Goal: Task Accomplishment & Management: Use online tool/utility

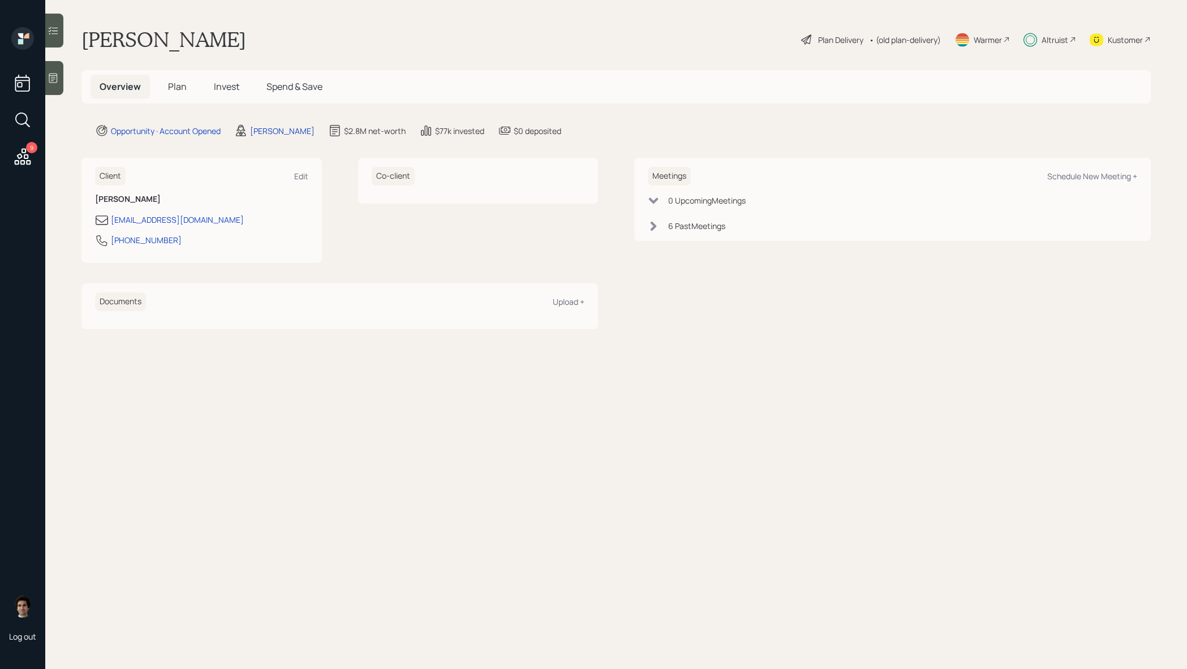
click at [28, 160] on icon at bounding box center [22, 157] width 20 height 20
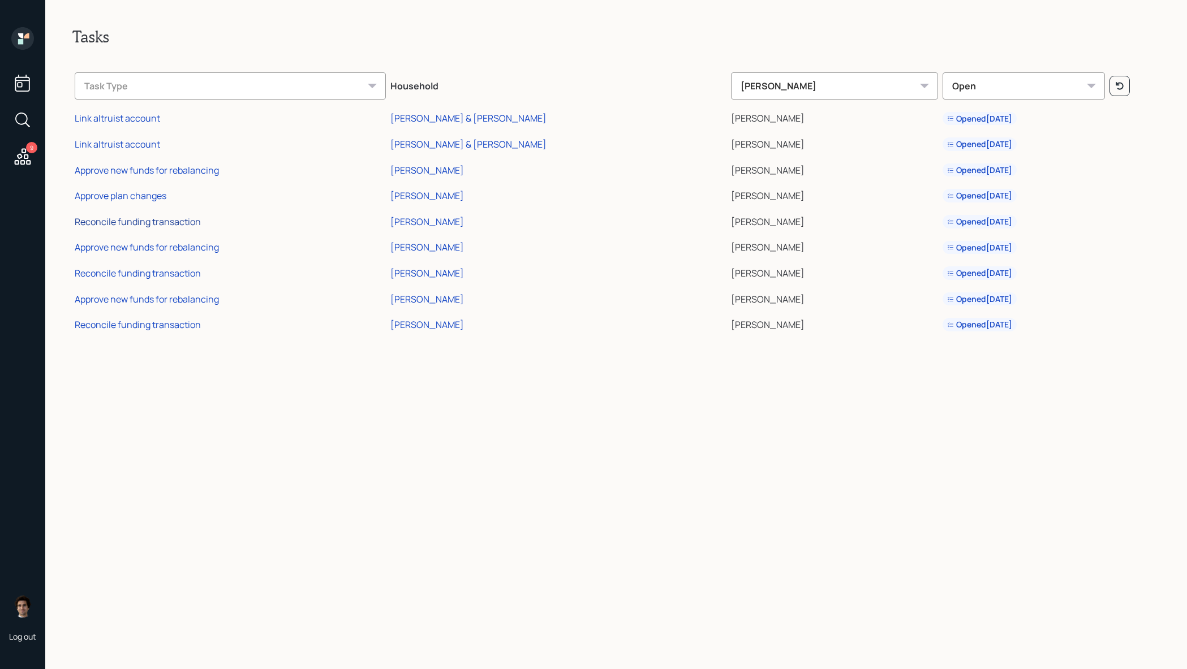
click at [179, 223] on div "Reconcile funding transaction" at bounding box center [138, 222] width 126 height 12
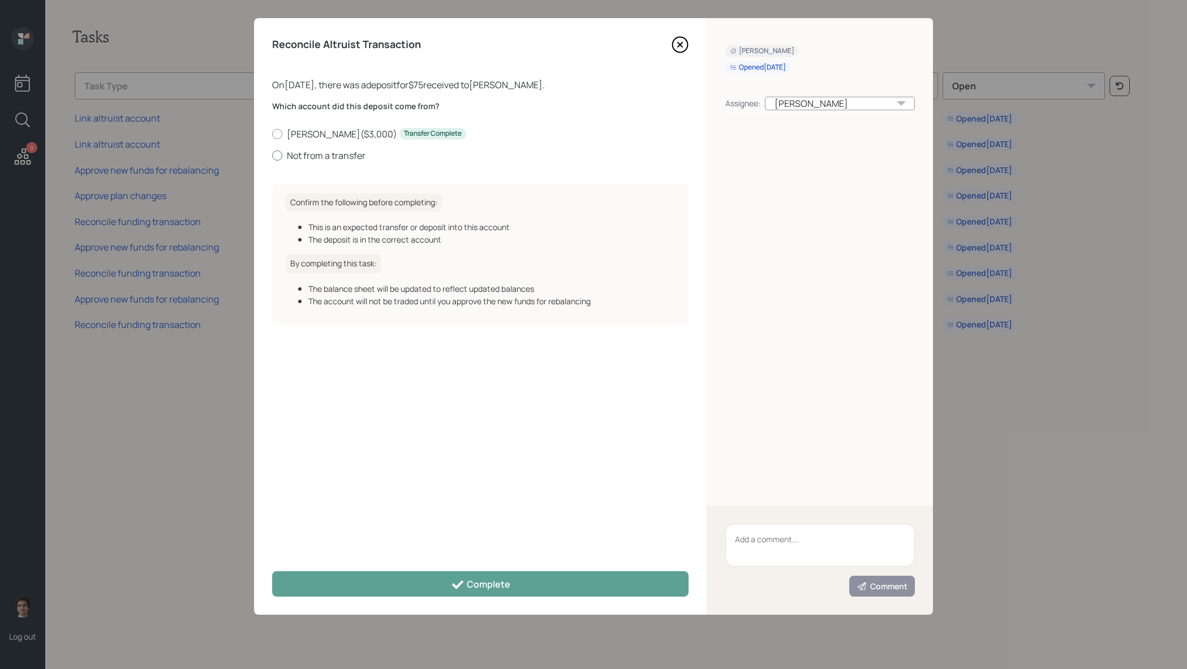
click at [346, 154] on label "Not from a transfer" at bounding box center [480, 155] width 416 height 12
click at [272, 155] on input "Not from a transfer" at bounding box center [272, 155] width 1 height 1
radio input "true"
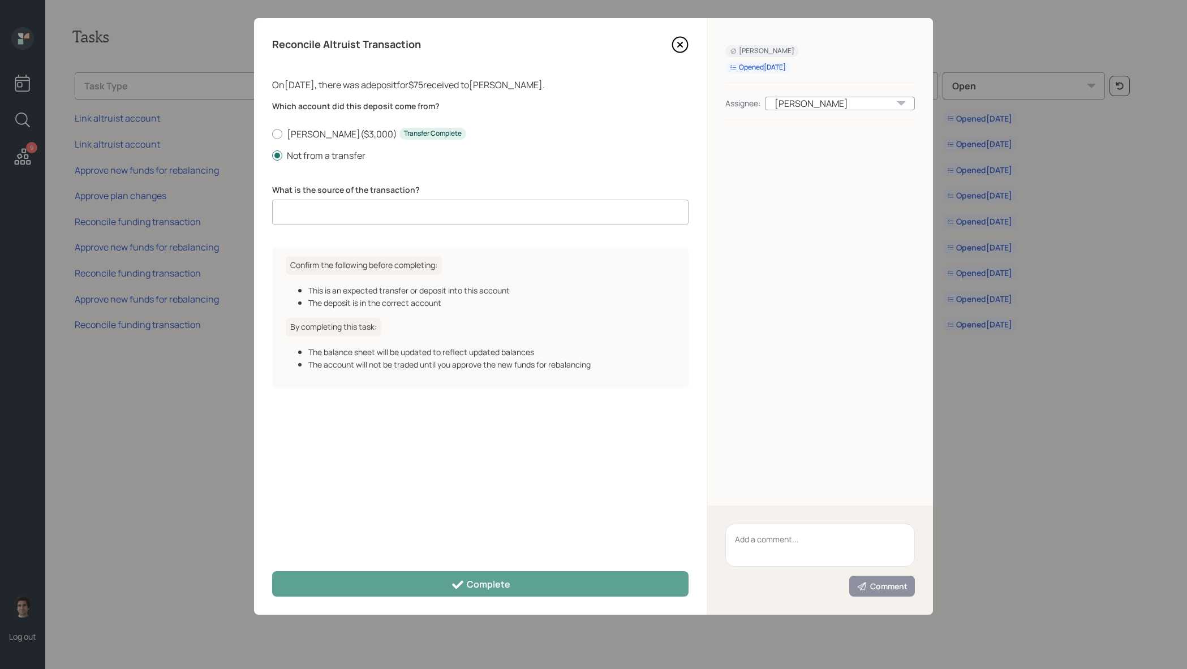
click at [376, 200] on input at bounding box center [480, 212] width 416 height 25
type input "client deposit"
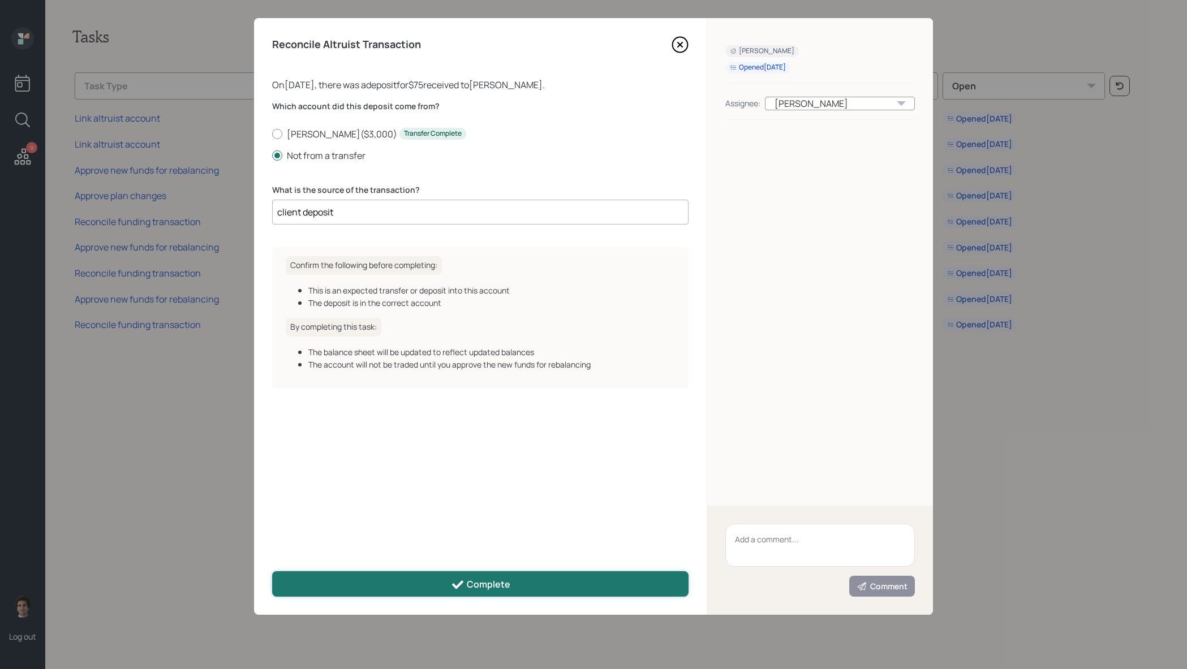
click at [524, 583] on button "Complete" at bounding box center [480, 583] width 416 height 25
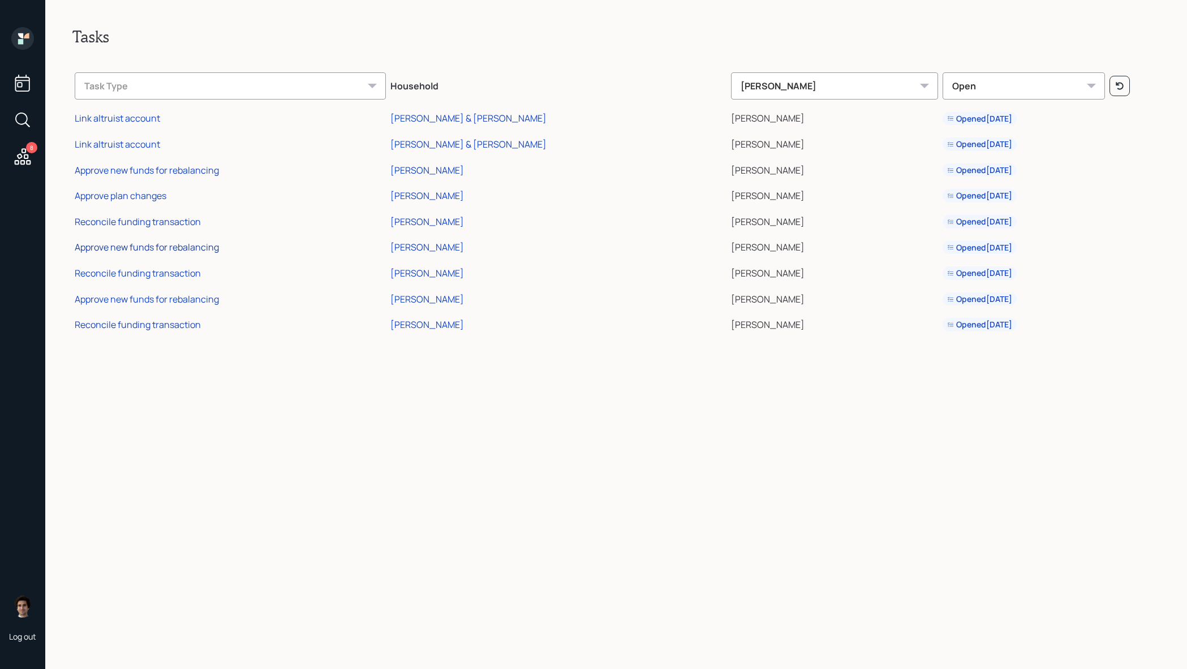
click at [174, 248] on div "Approve new funds for rebalancing" at bounding box center [147, 247] width 144 height 12
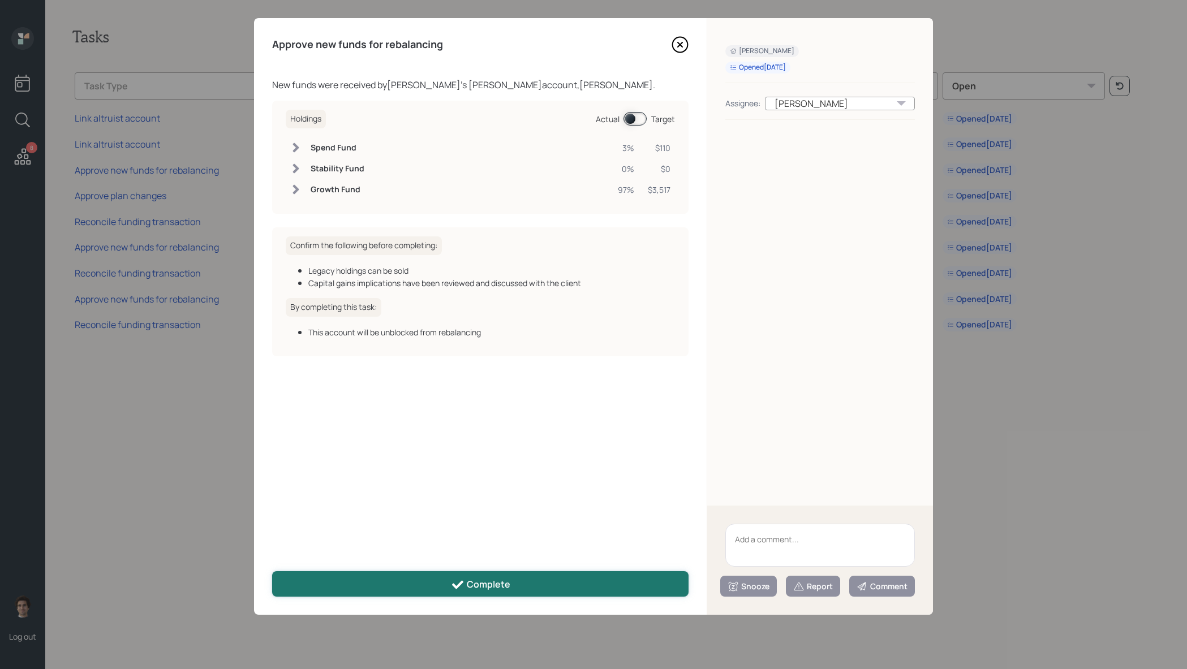
click at [550, 574] on button "Complete" at bounding box center [480, 583] width 416 height 25
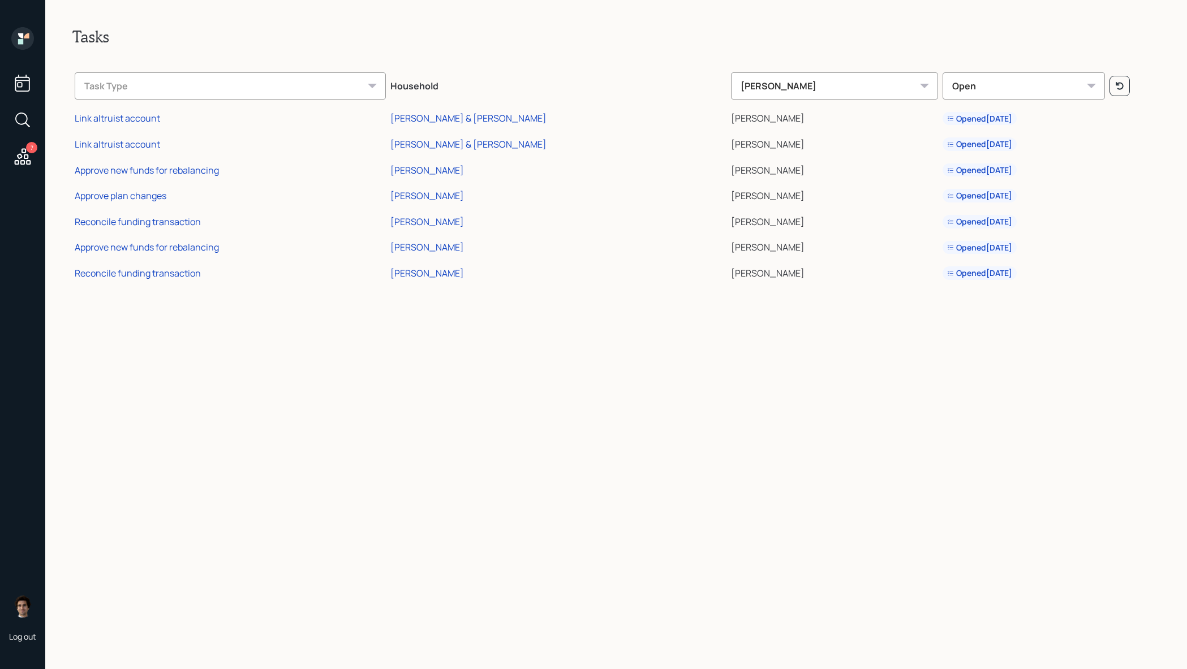
click at [28, 161] on icon at bounding box center [23, 156] width 16 height 16
click at [89, 264] on td "Reconcile funding transaction" at bounding box center [230, 272] width 316 height 26
click at [89, 273] on div "Reconcile funding transaction" at bounding box center [138, 273] width 126 height 12
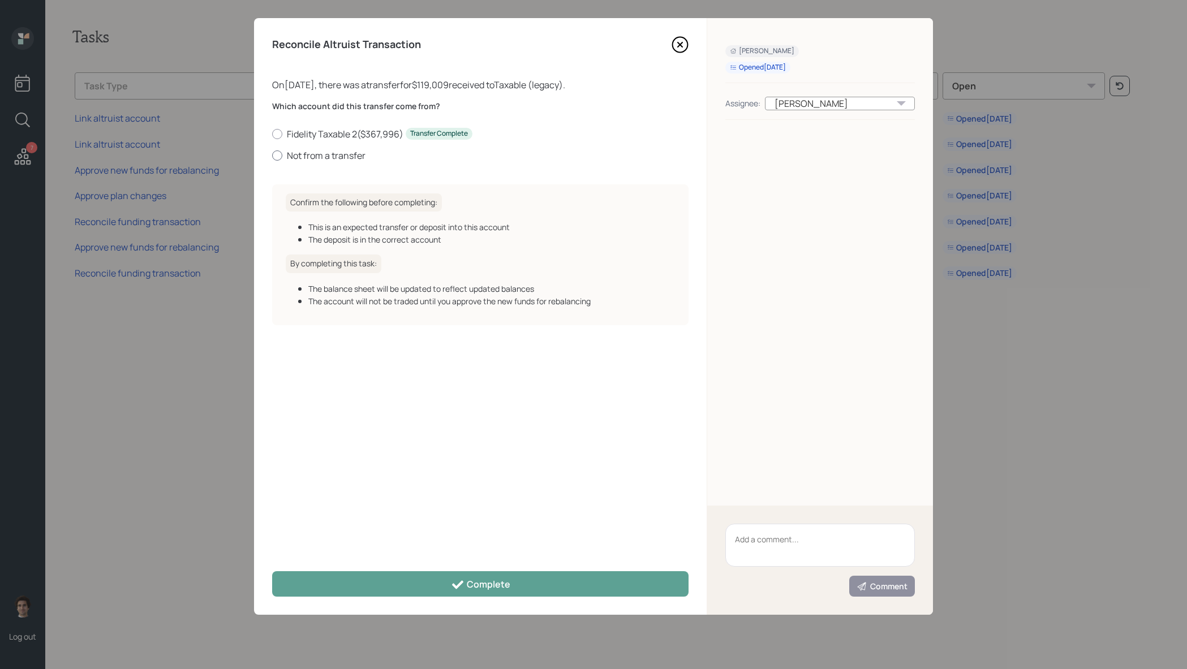
click at [332, 156] on label "Not from a transfer" at bounding box center [480, 155] width 416 height 12
click at [272, 156] on input "Not from a transfer" at bounding box center [272, 155] width 1 height 1
radio input "true"
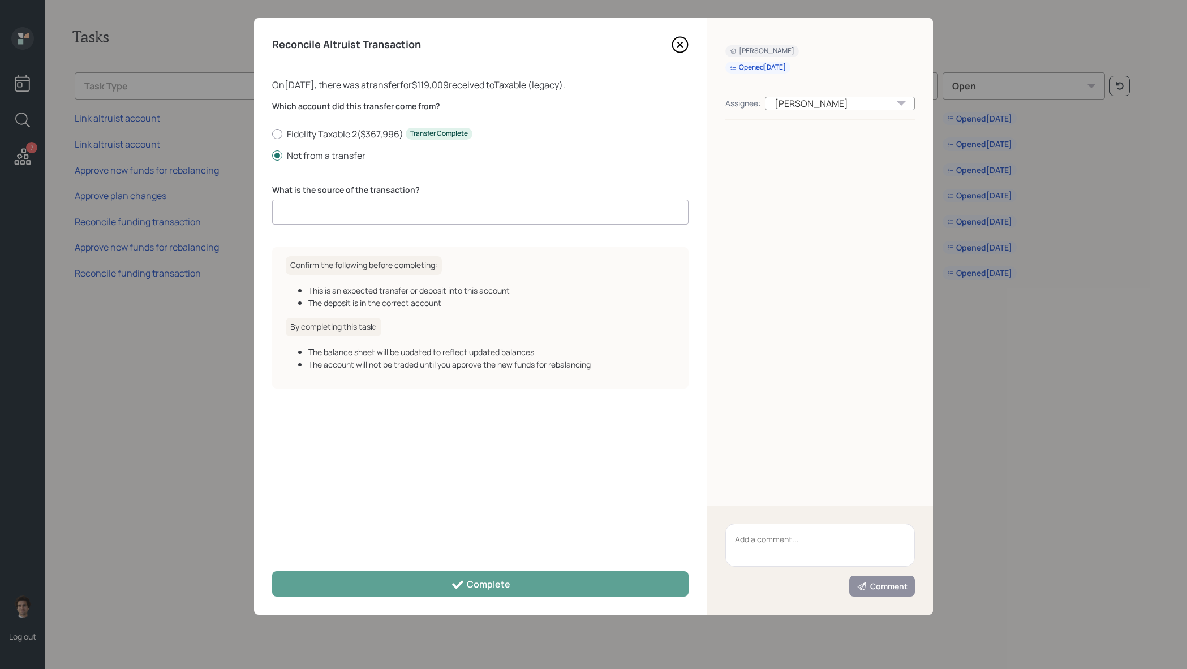
click at [476, 221] on input at bounding box center [480, 212] width 416 height 25
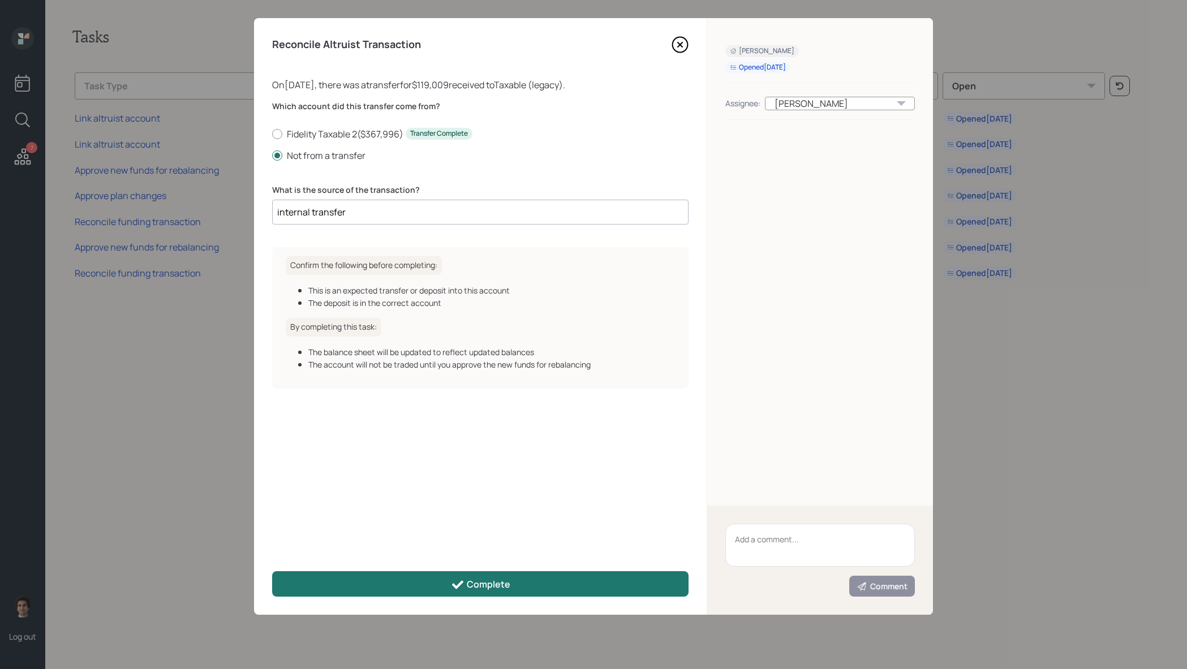
type input "internal transfer"
click at [509, 577] on button "Complete" at bounding box center [480, 583] width 416 height 25
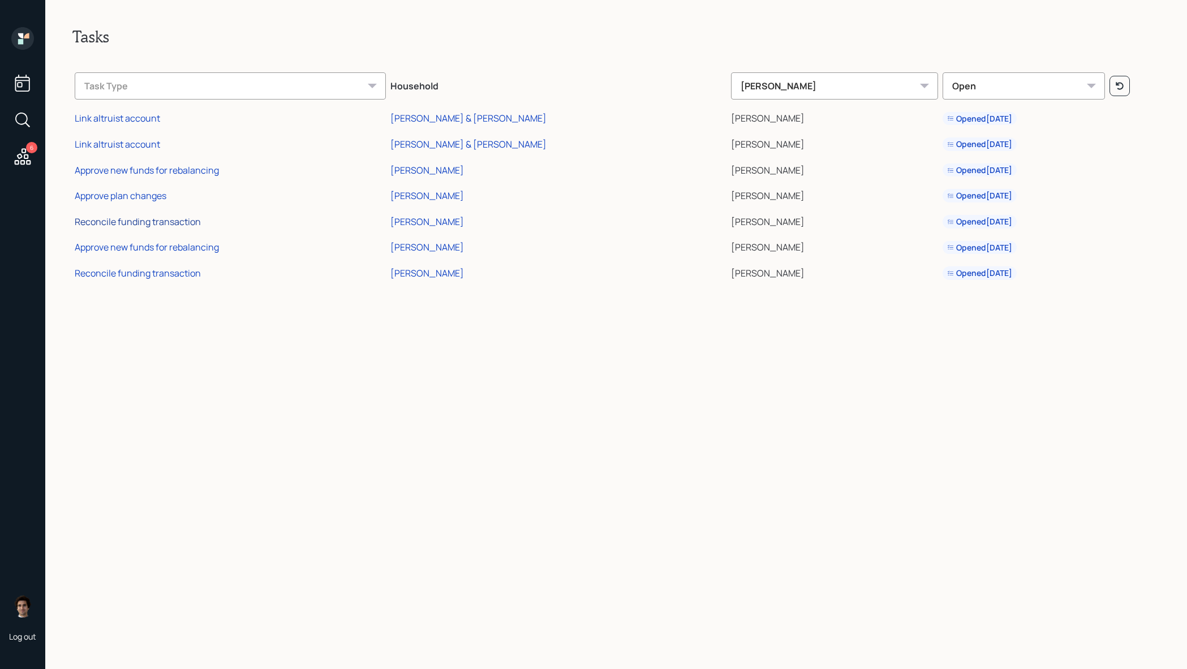
click at [148, 226] on div "Reconcile funding transaction" at bounding box center [138, 222] width 126 height 12
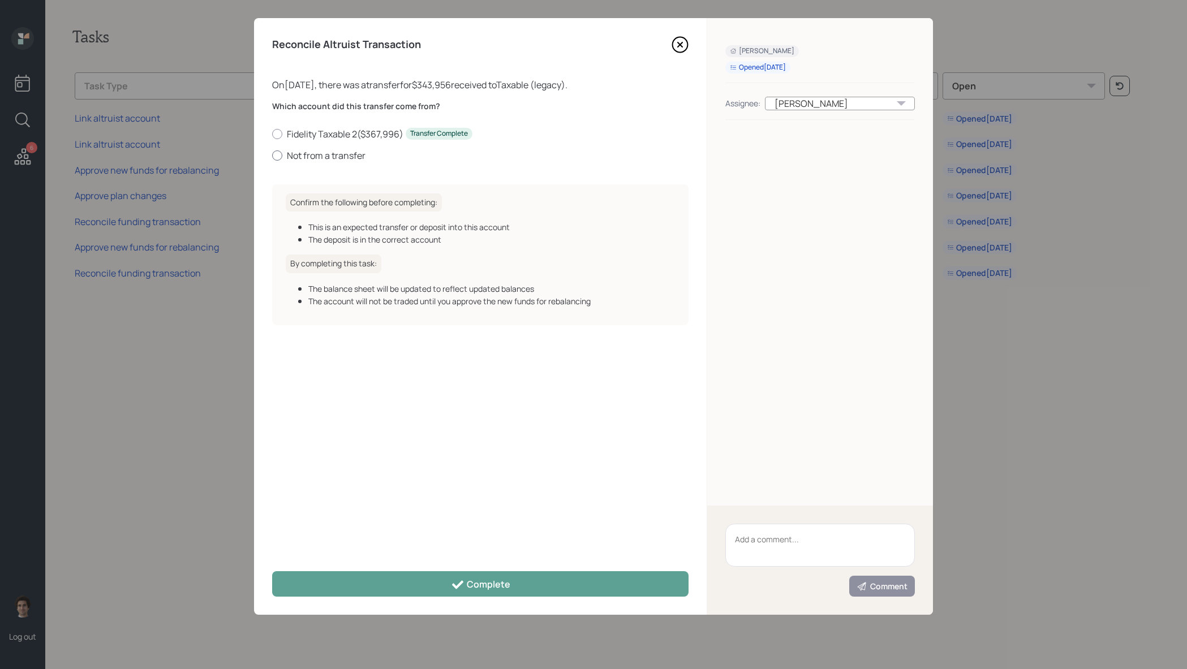
click at [320, 152] on label "Not from a transfer" at bounding box center [480, 155] width 416 height 12
click at [272, 155] on input "Not from a transfer" at bounding box center [272, 155] width 1 height 1
radio input "true"
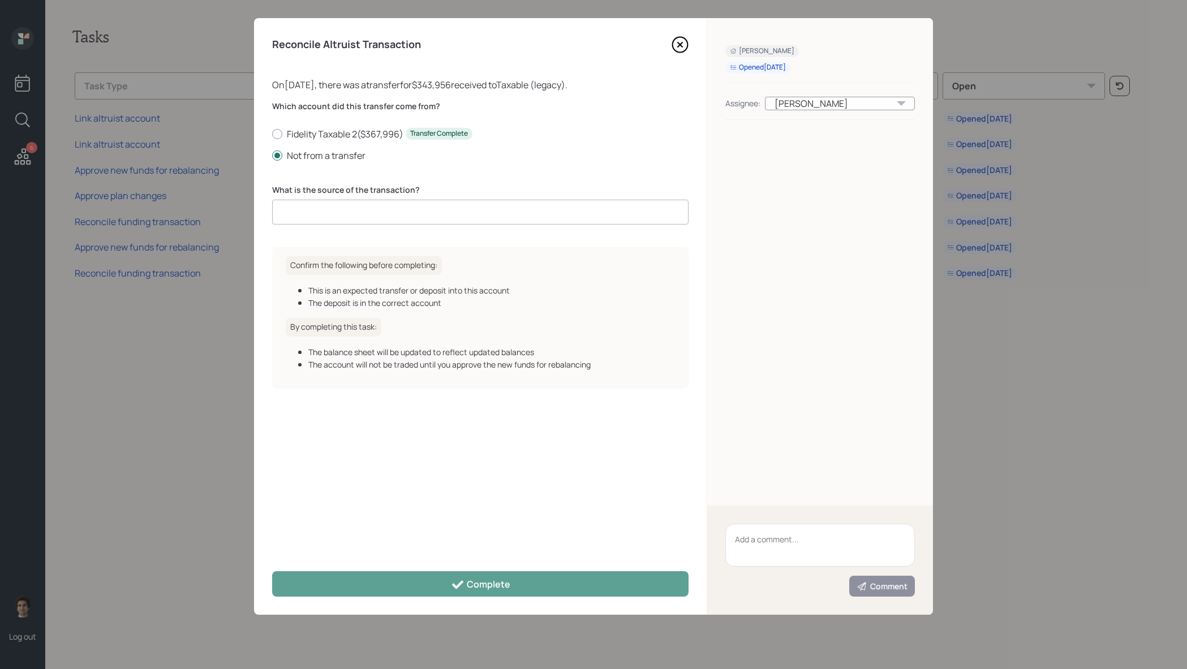
click at [471, 223] on input at bounding box center [480, 212] width 416 height 25
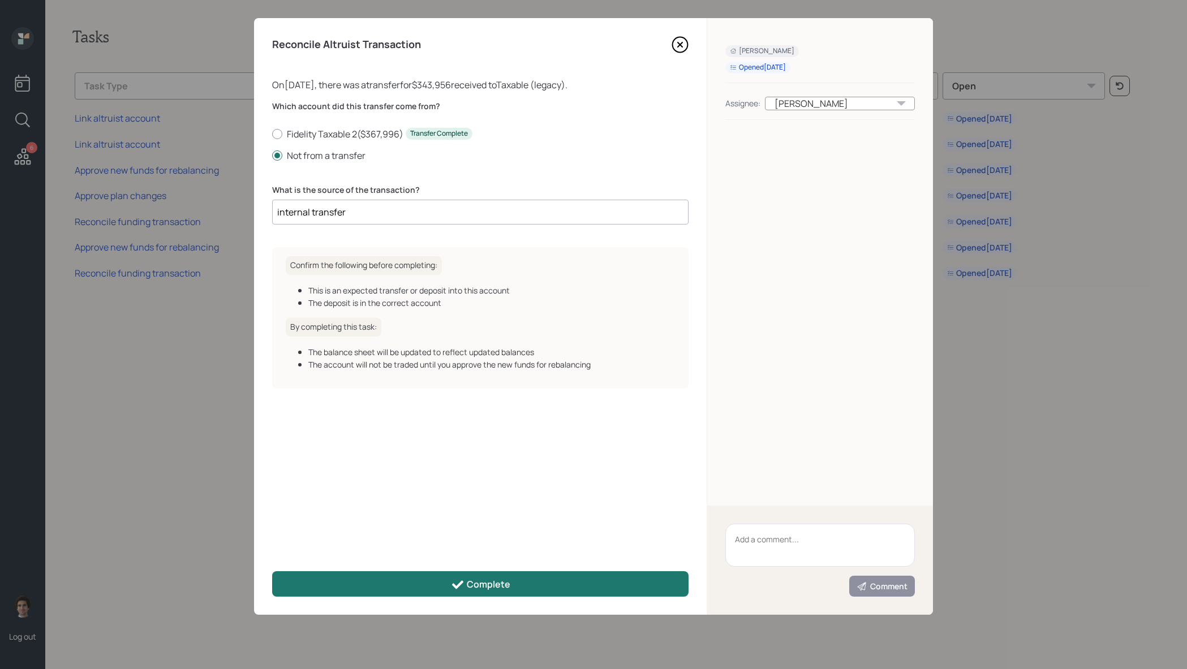
type input "internal transfer"
click at [518, 573] on button "Complete" at bounding box center [480, 583] width 416 height 25
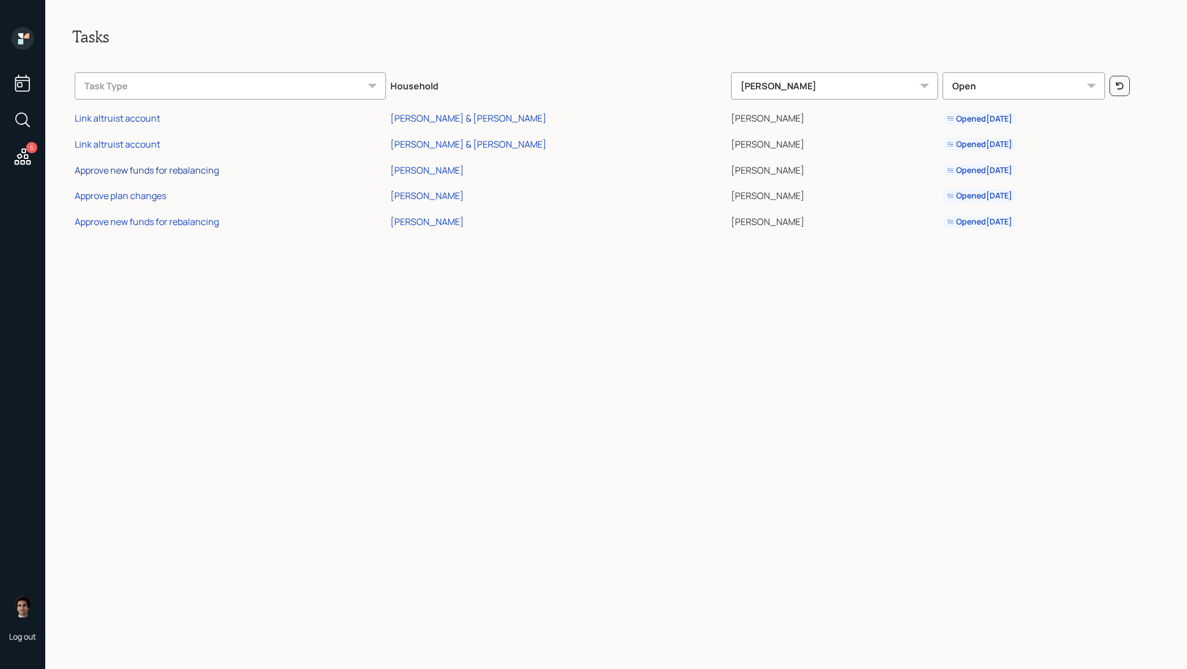
click at [158, 165] on div "Approve new funds for rebalancing" at bounding box center [147, 170] width 144 height 12
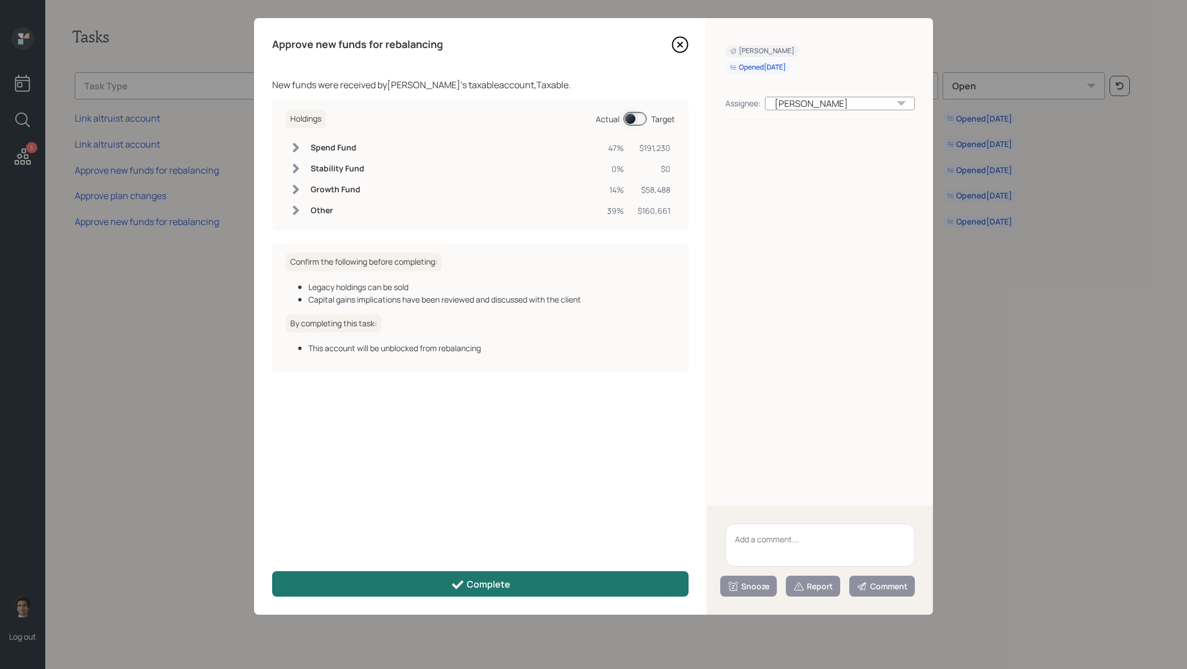
drag, startPoint x: 528, startPoint y: 600, endPoint x: 531, endPoint y: 561, distance: 39.7
click at [531, 571] on div "Approve new funds for rebalancing New funds were received by Dana Ludwig 's tax…" at bounding box center [480, 316] width 453 height 597
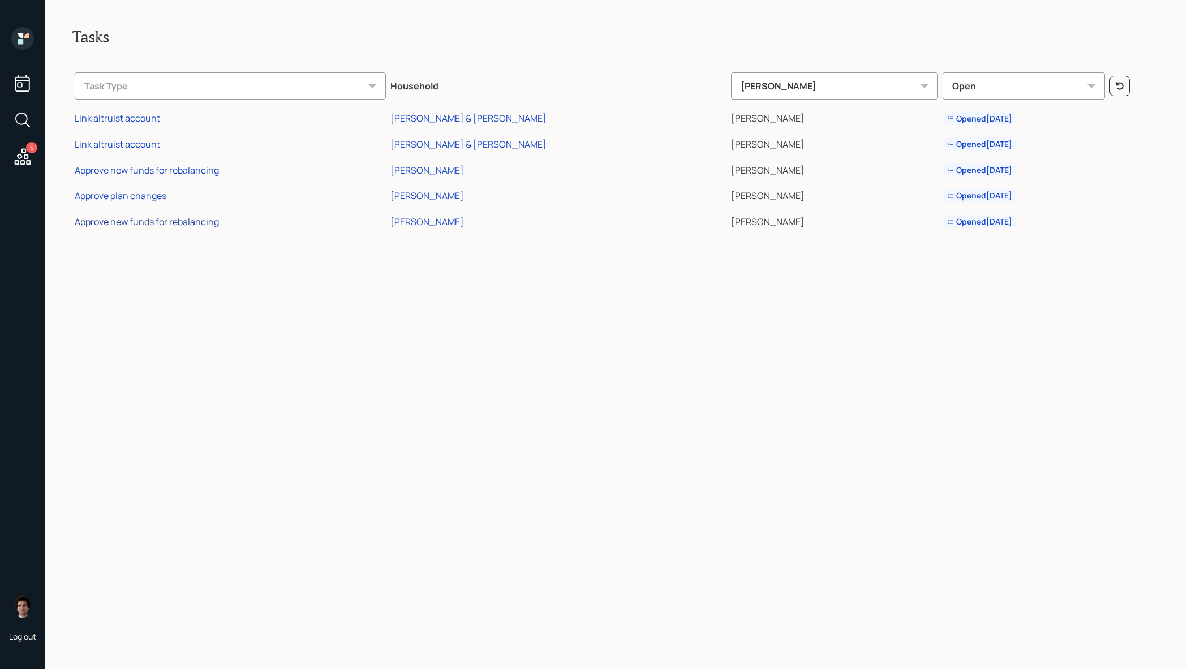
click at [208, 221] on div "Approve new funds for rebalancing" at bounding box center [147, 222] width 144 height 12
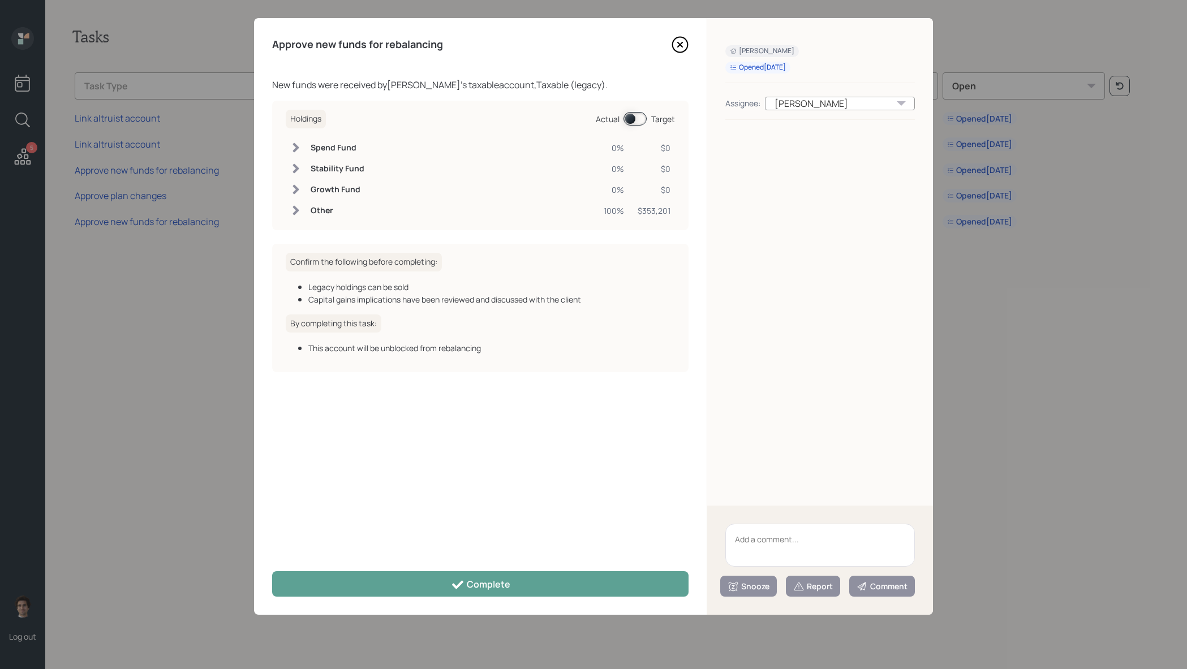
click at [631, 115] on span at bounding box center [634, 119] width 23 height 14
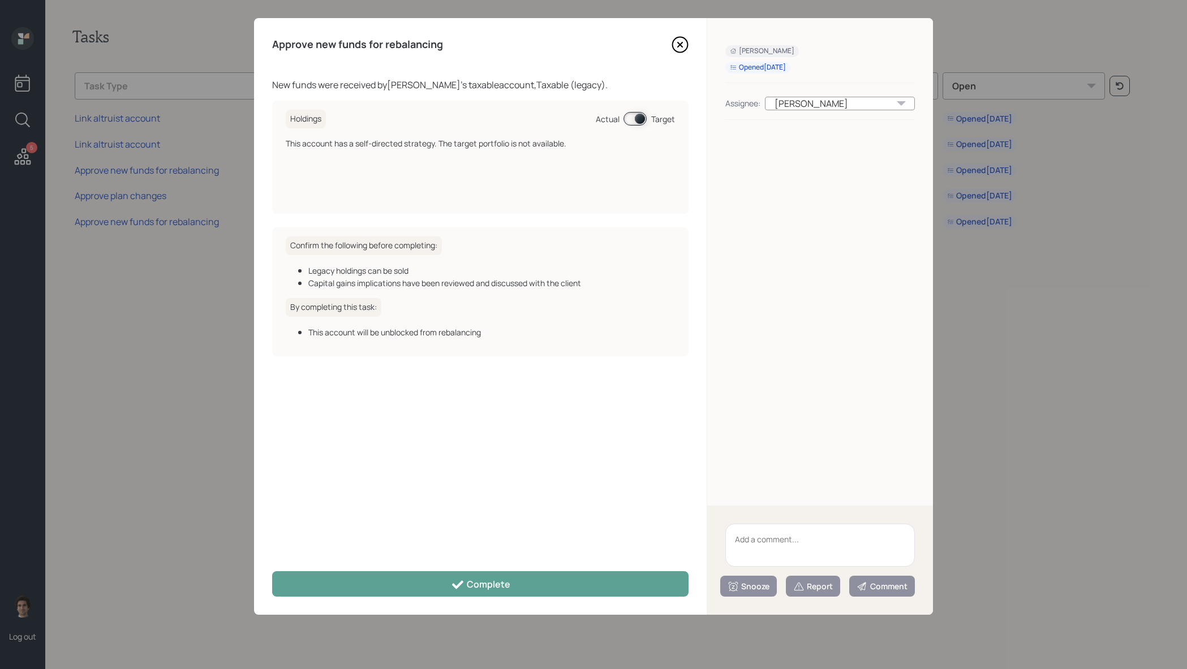
click at [631, 115] on span at bounding box center [634, 119] width 23 height 14
